Goal: Task Accomplishment & Management: Complete application form

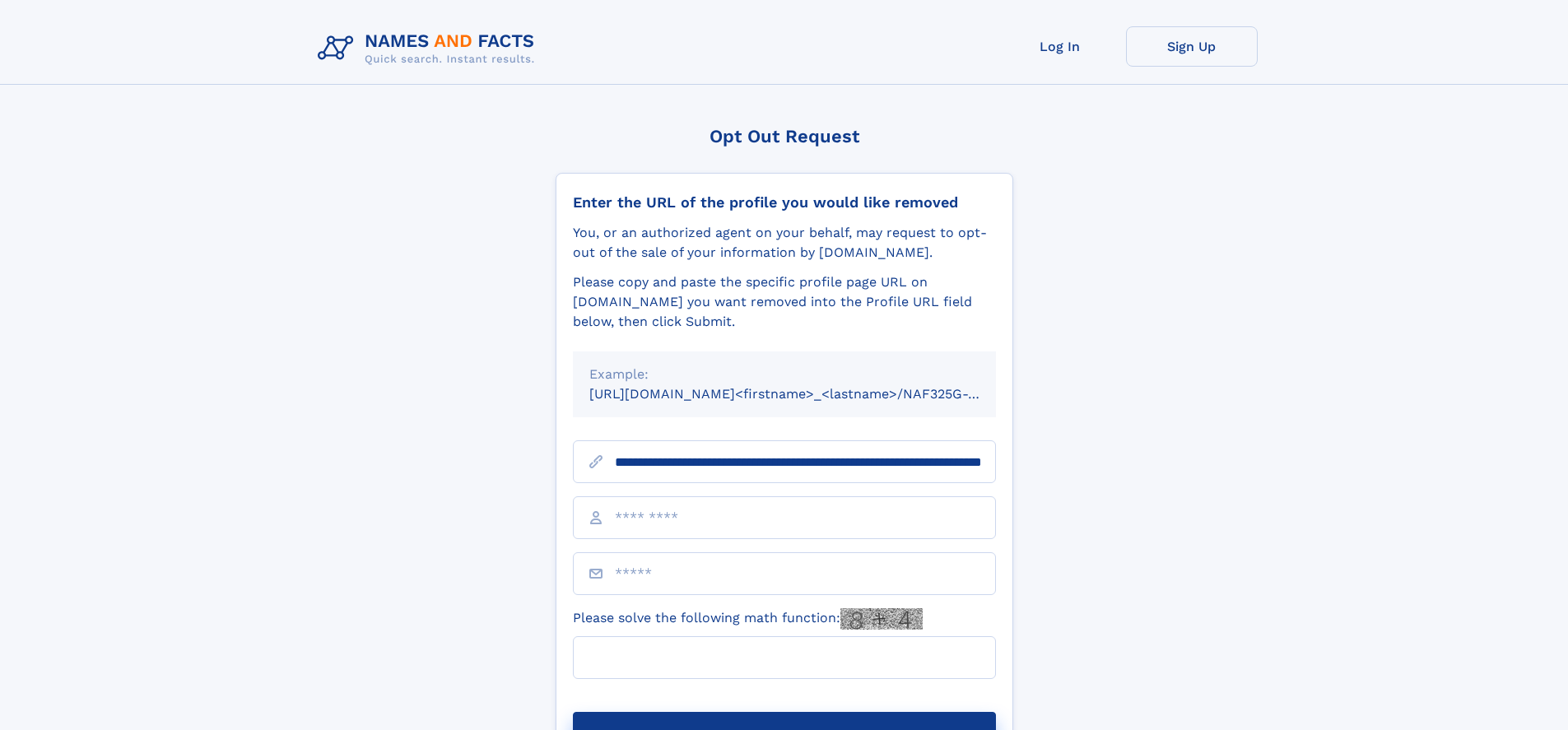
scroll to position [0, 179]
type input "**********"
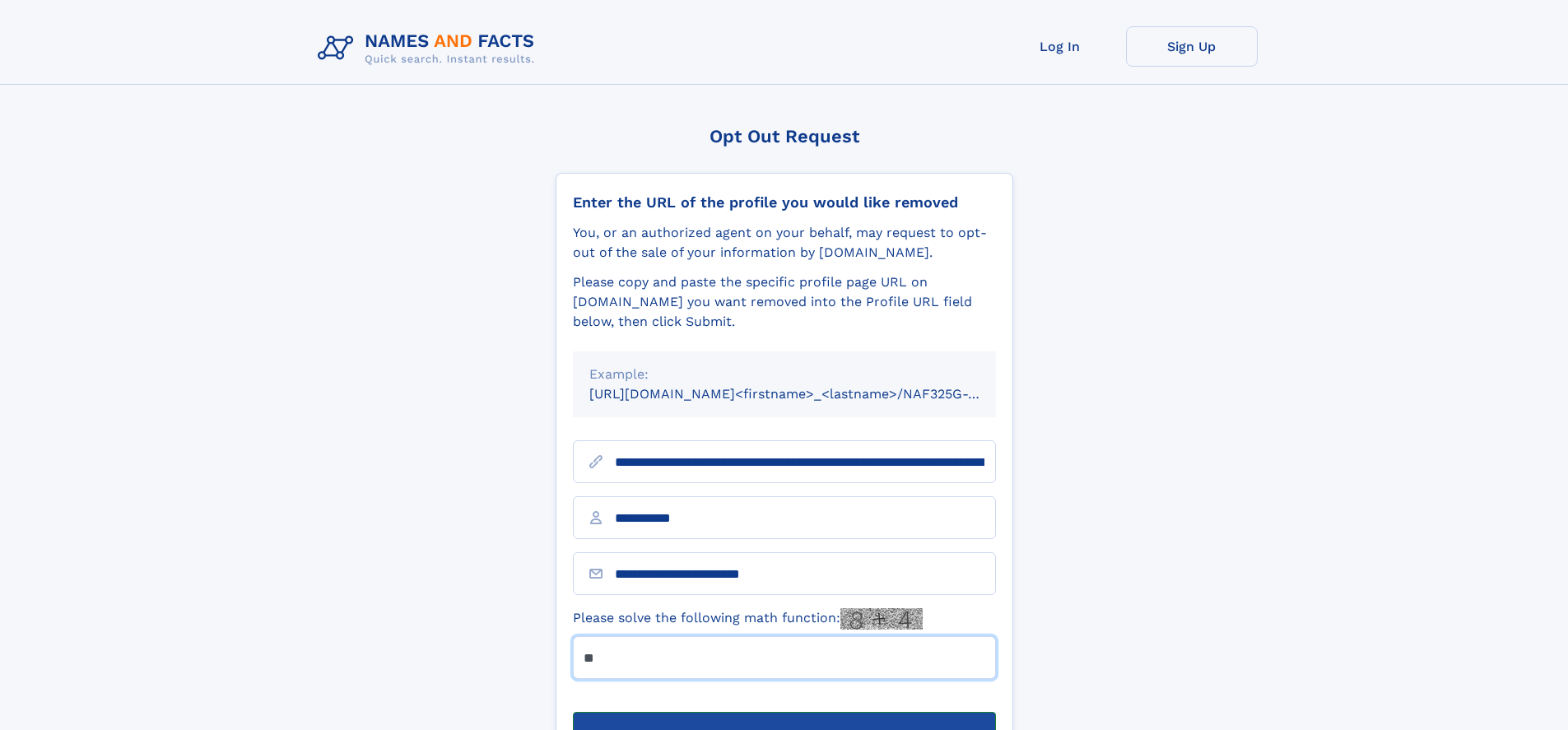
type input "**"
click at [784, 711] on button "Submit Opt Out Request" at bounding box center [784, 738] width 423 height 53
